Goal: Check status: Check status

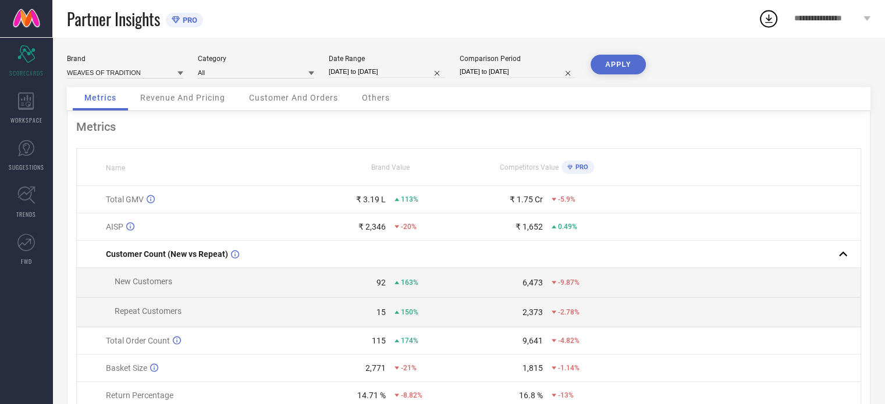
select select "7"
select select "2025"
select select "8"
select select "2025"
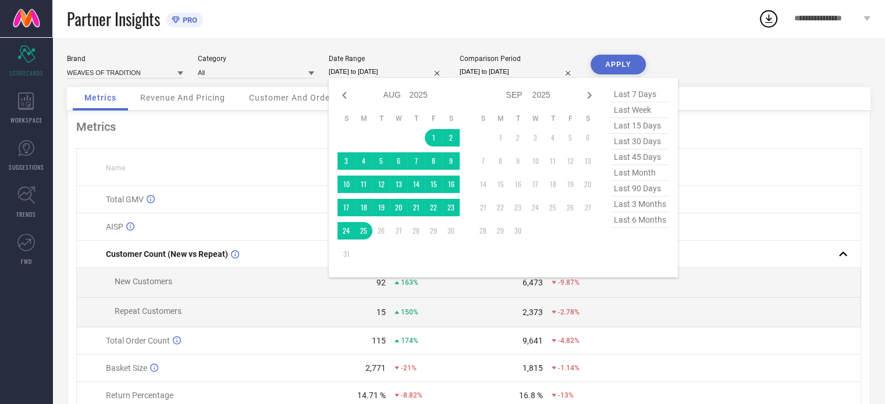
click at [411, 70] on input "[DATE] to [DATE]" at bounding box center [387, 72] width 116 height 12
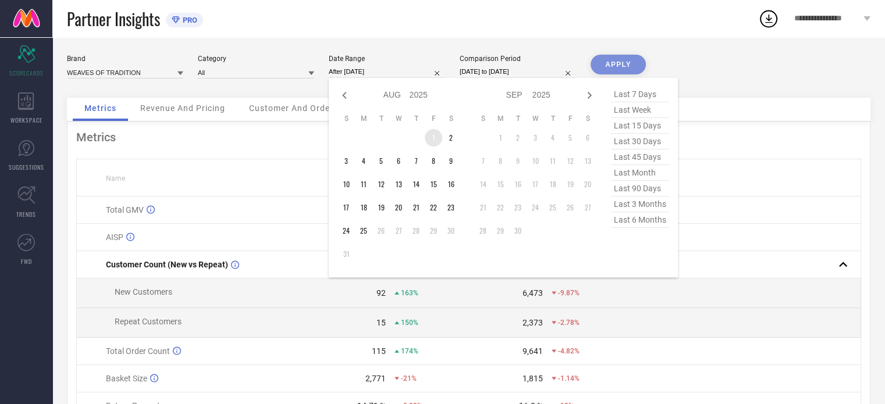
click at [431, 138] on td "1" at bounding box center [433, 137] width 17 height 17
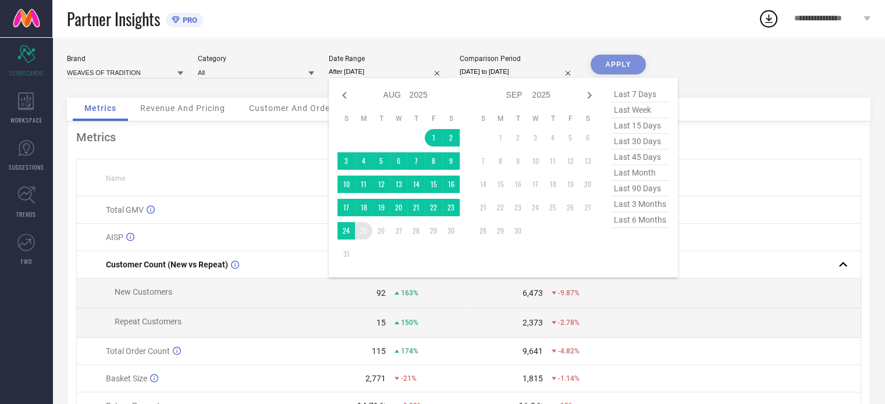
type input "[DATE] to [DATE]"
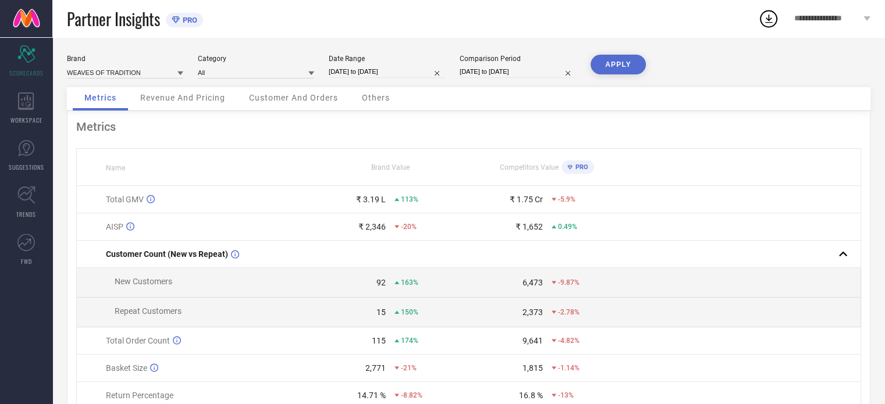
click at [618, 62] on button "APPLY" at bounding box center [617, 65] width 55 height 20
